Goal: Use online tool/utility: Use online tool/utility

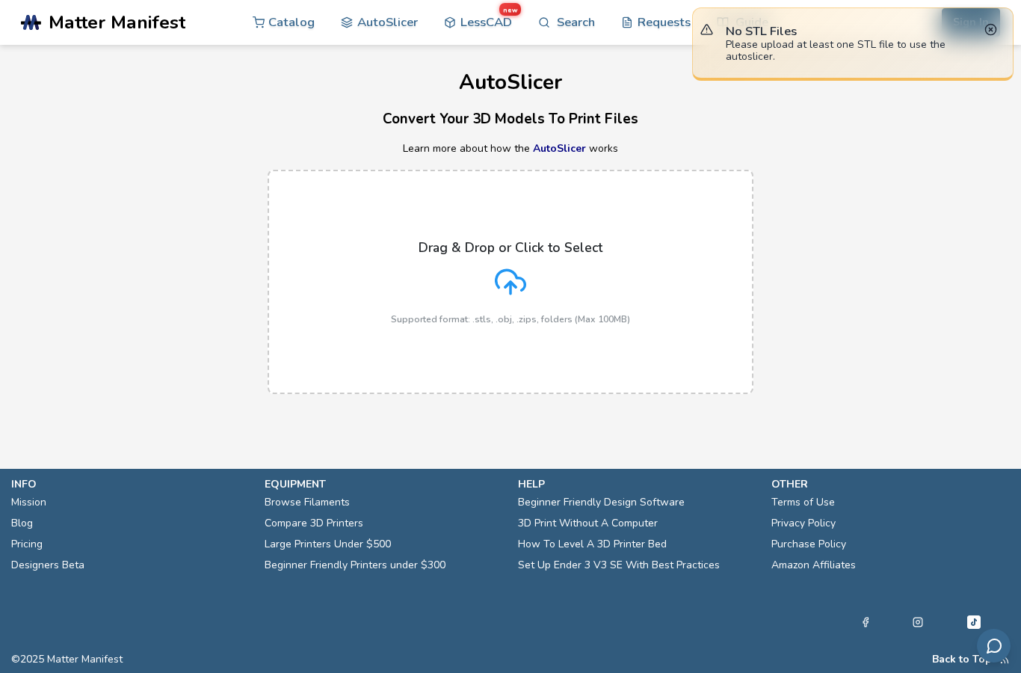
click at [523, 293] on icon at bounding box center [510, 281] width 31 height 31
click at [0, 0] on input "Drag & Drop or Click to Select Supported format: .stls, .obj, .zips, folders (M…" at bounding box center [0, 0] width 0 height 0
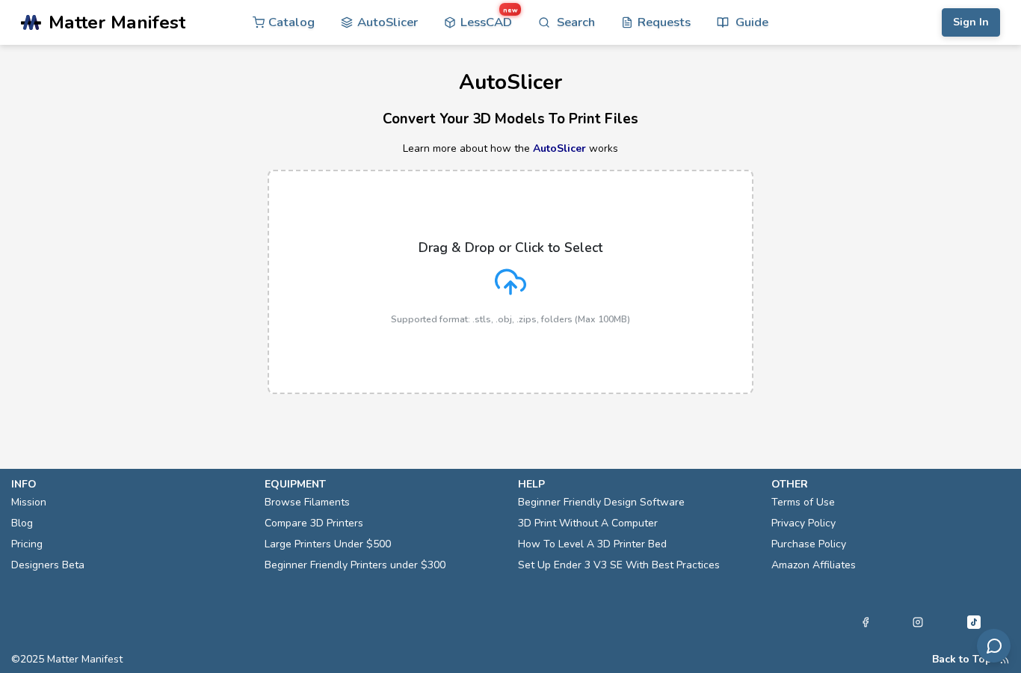
click at [518, 285] on icon at bounding box center [510, 281] width 31 height 31
click at [0, 0] on input "Drag & Drop or Click to Select Supported format: .stls, .obj, .zips, folders (M…" at bounding box center [0, 0] width 0 height 0
click at [537, 284] on div "Drag & Drop or Click to Select Supported format: .stls, .obj, .zips, folders (M…" at bounding box center [510, 282] width 239 height 84
click at [0, 0] on input "Drag & Drop or Click to Select Supported format: .stls, .obj, .zips, folders (M…" at bounding box center [0, 0] width 0 height 0
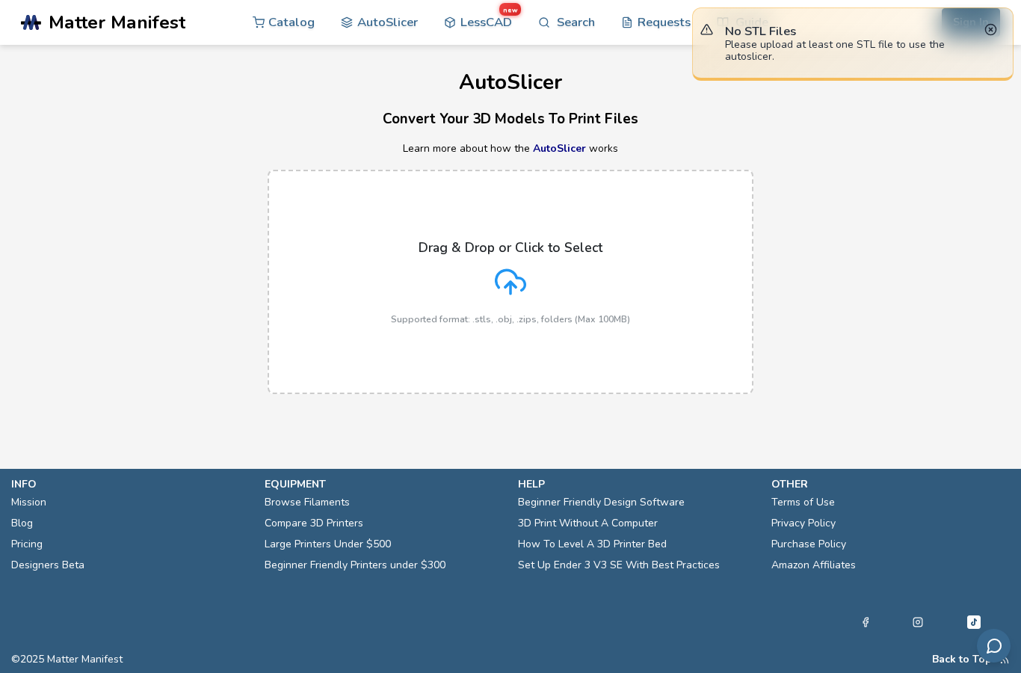
click at [902, 307] on div "Drag & Drop or Click to Select Supported format: .stls, .obj, .zips, folders (M…" at bounding box center [510, 282] width 1021 height 254
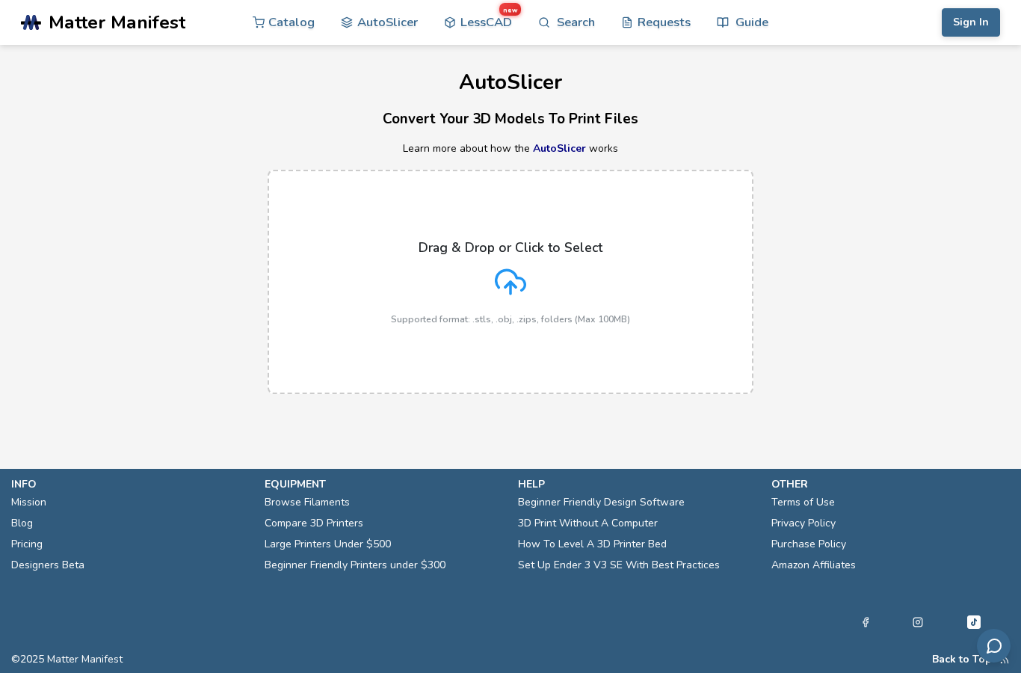
click at [505, 286] on polyline at bounding box center [510, 284] width 10 height 5
click at [0, 0] on input "Drag & Drop or Click to Select Supported format: .stls, .obj, .zips, folders (M…" at bounding box center [0, 0] width 0 height 0
click at [612, 236] on label "Drag & Drop or Click to Select Supported format: .stls, .obj, .zips, folders (M…" at bounding box center [511, 282] width 486 height 224
click at [0, 0] on input "Drag & Drop or Click to Select Supported format: .stls, .obj, .zips, folders (M…" at bounding box center [0, 0] width 0 height 0
click at [502, 272] on icon at bounding box center [510, 281] width 31 height 31
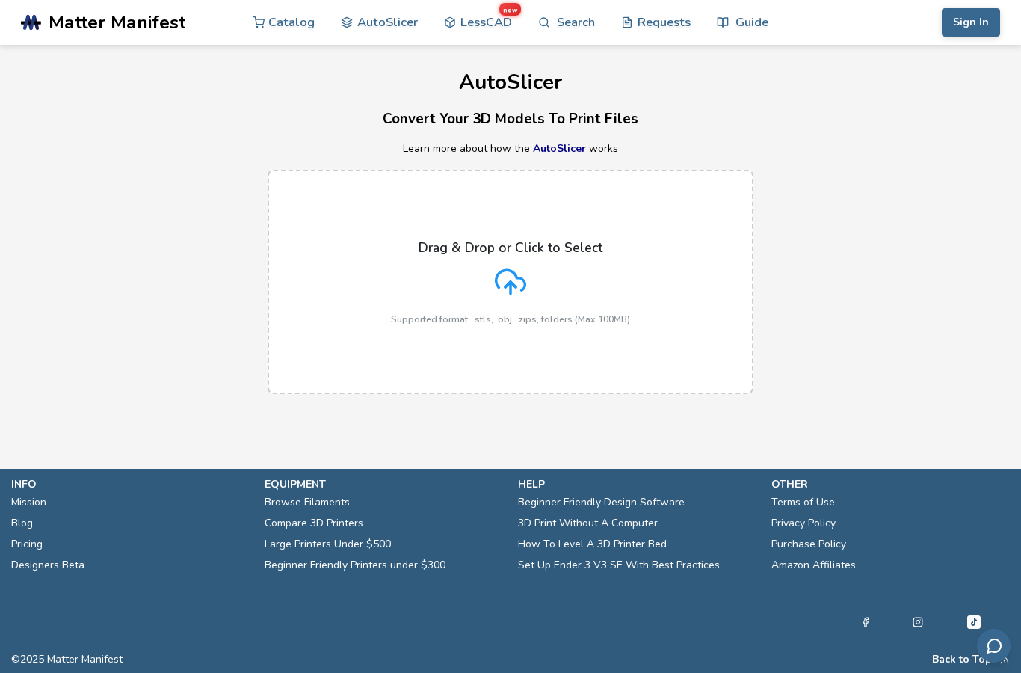
click at [0, 0] on input "Drag & Drop or Click to Select Supported format: .stls, .obj, .zips, folders (M…" at bounding box center [0, 0] width 0 height 0
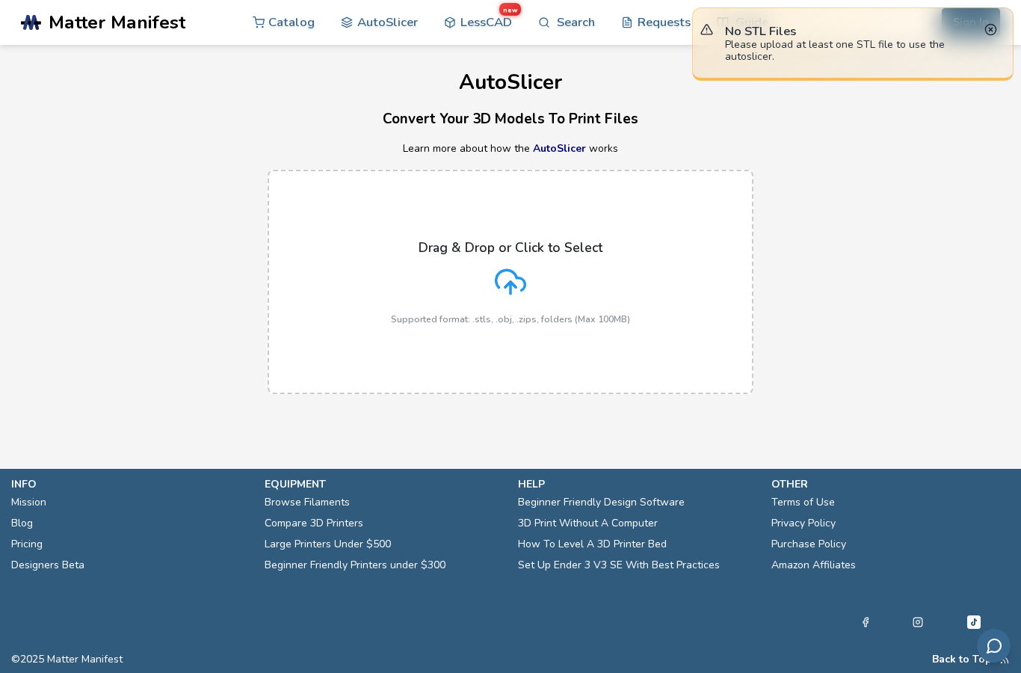
click at [920, 330] on div "Drag & Drop or Click to Select Supported format: .stls, .obj, .zips, folders (M…" at bounding box center [510, 282] width 1021 height 254
click at [930, 328] on div "Drag & Drop or Click to Select Supported format: .stls, .obj, .zips, folders (M…" at bounding box center [510, 282] width 1021 height 254
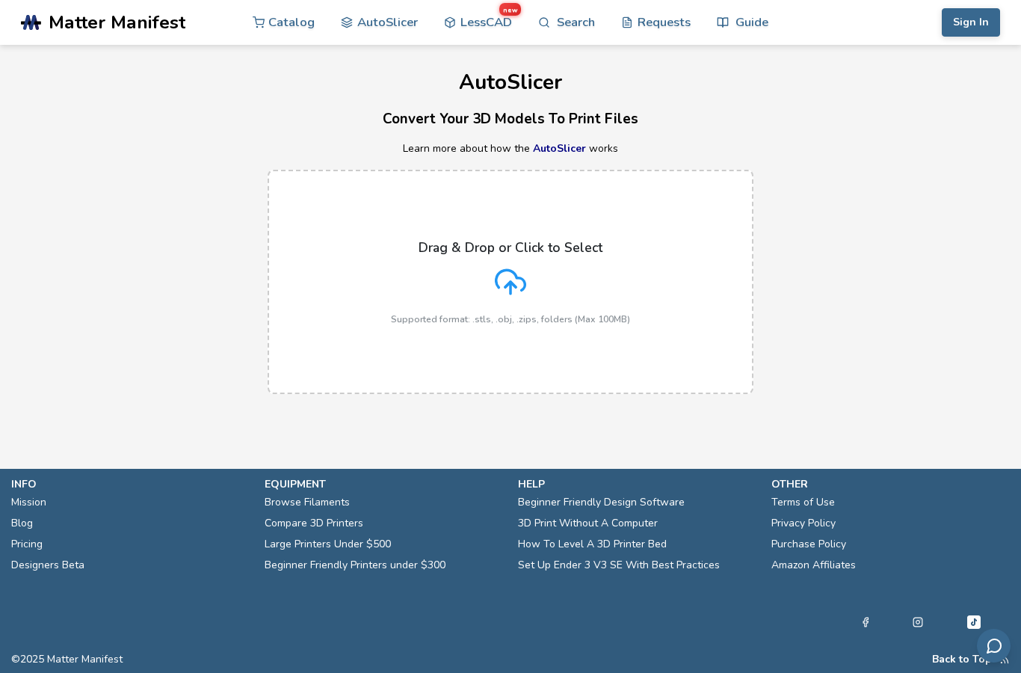
click at [497, 284] on icon at bounding box center [510, 280] width 29 height 20
click at [0, 0] on input "Drag & Drop or Click to Select Supported format: .stls, .obj, .zips, folders (M…" at bounding box center [0, 0] width 0 height 0
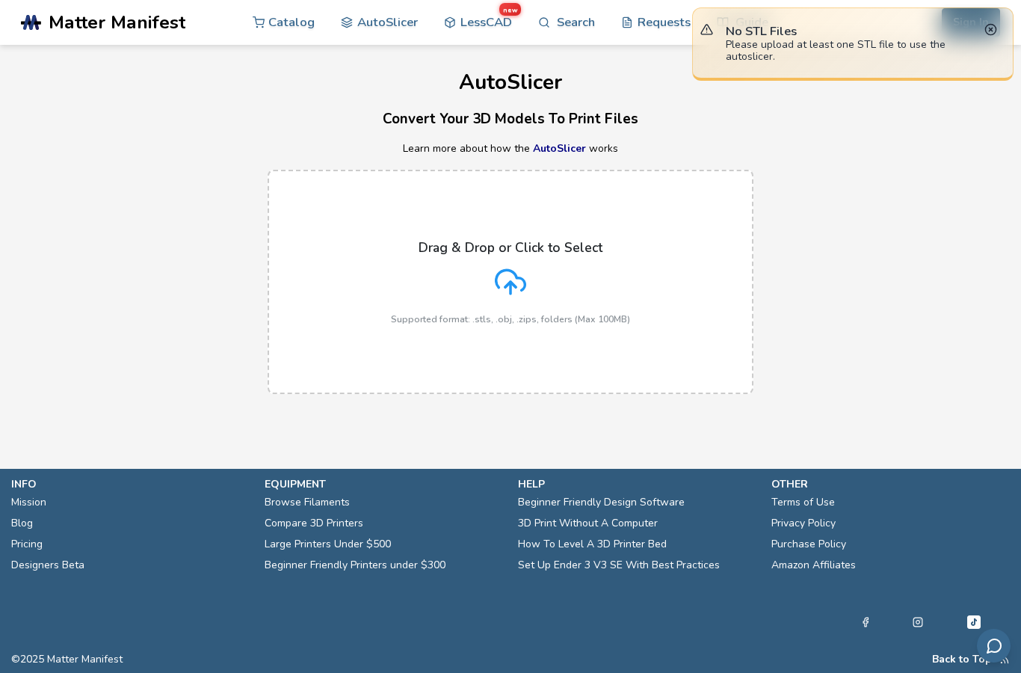
click at [899, 232] on div "Drag & Drop or Click to Select Supported format: .stls, .obj, .zips, folders (M…" at bounding box center [510, 282] width 1021 height 254
